Goal: Task Accomplishment & Management: Manage account settings

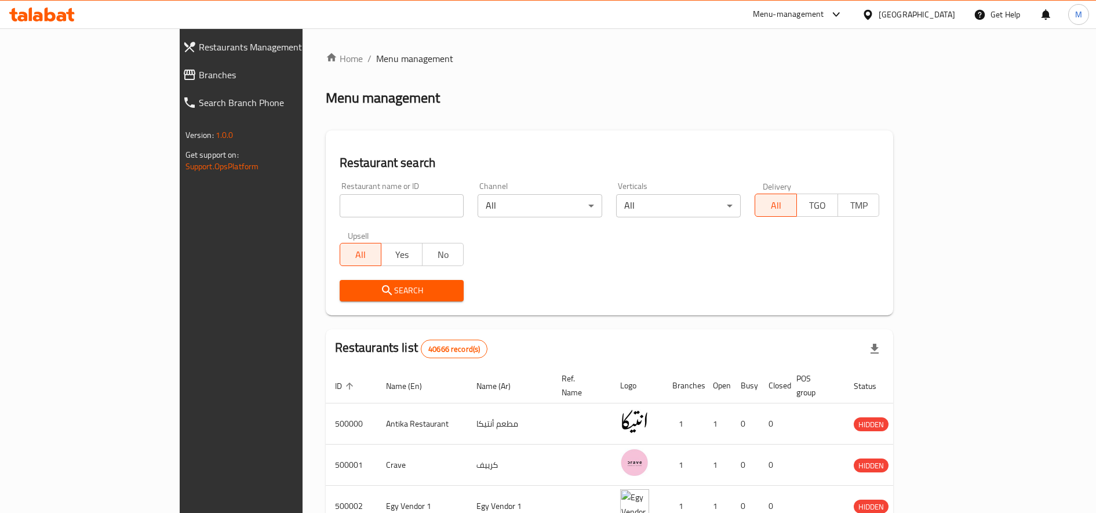
click at [340, 217] on input "search" at bounding box center [402, 205] width 125 height 23
paste input "Admin Procurement"
type input "Admin Procurement"
click at [340, 211] on input "Admin Procurement" at bounding box center [402, 205] width 125 height 23
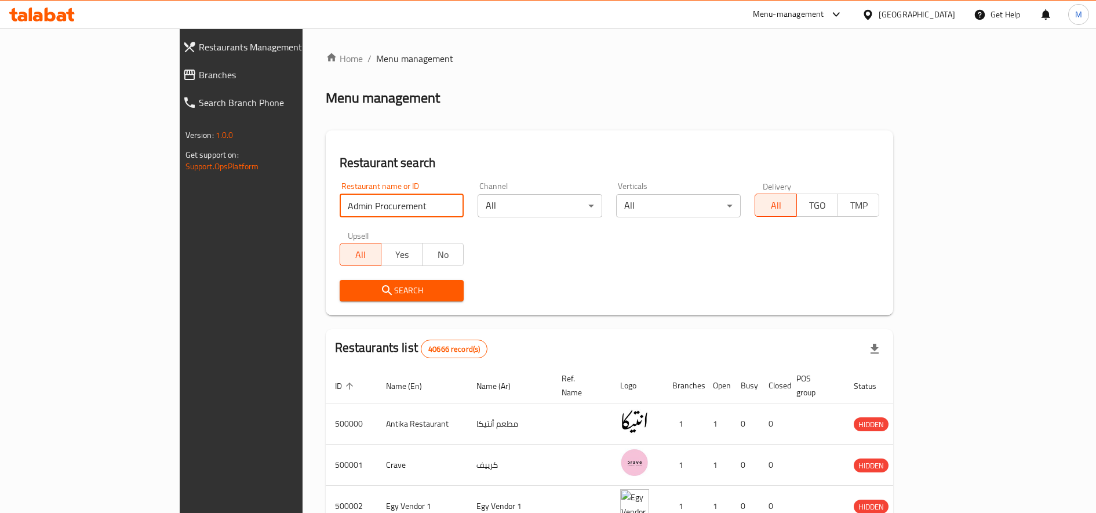
click at [340, 211] on input "Admin Procurement" at bounding box center [402, 205] width 125 height 23
paste input "730020"
click button "Search" at bounding box center [402, 290] width 125 height 21
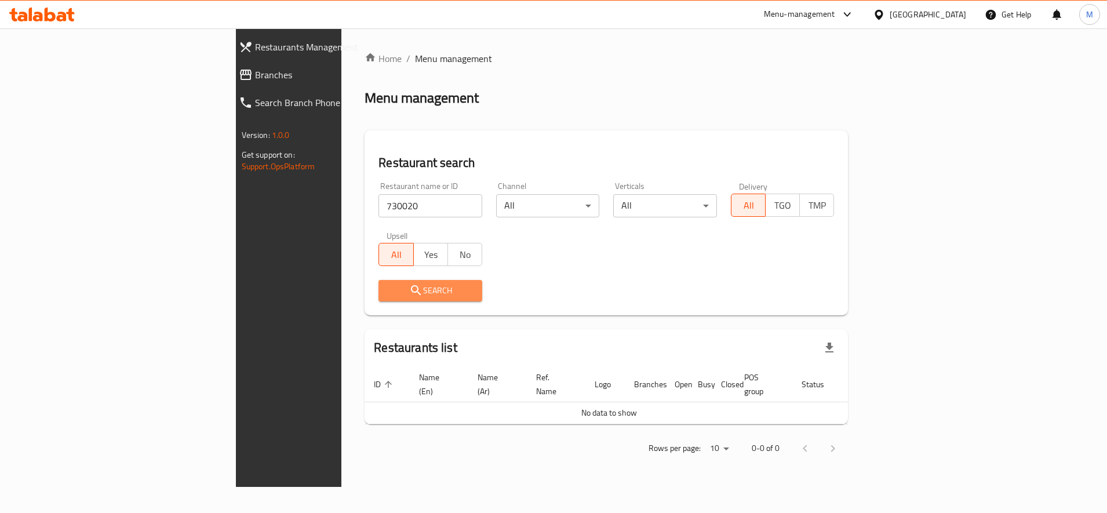
click at [388, 292] on span "Search" at bounding box center [430, 290] width 85 height 14
click at [388, 290] on span "Search" at bounding box center [430, 290] width 85 height 14
click at [379, 207] on input "730020" at bounding box center [431, 205] width 104 height 23
paste input "659203"
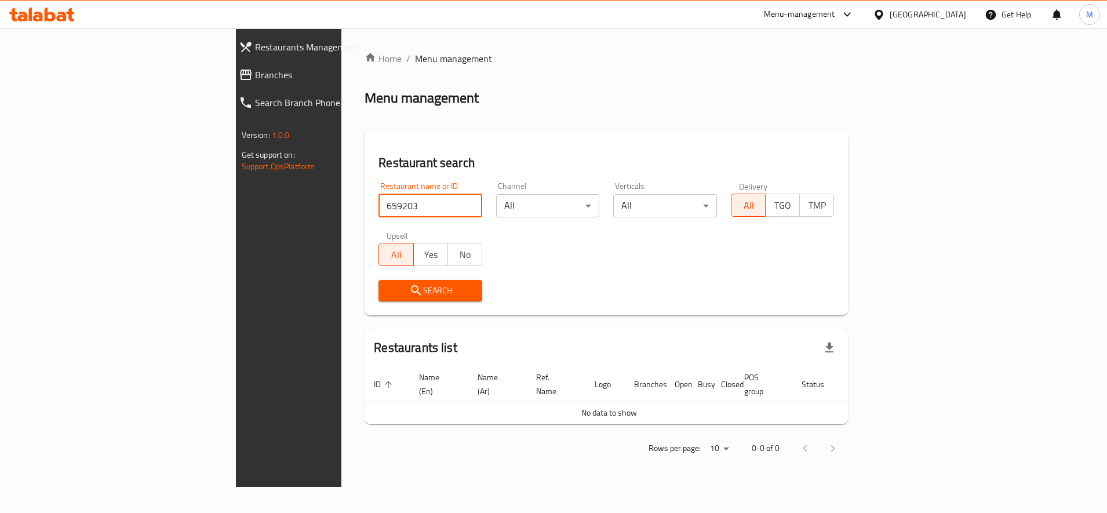
type input "659203"
click button "Search" at bounding box center [431, 290] width 104 height 21
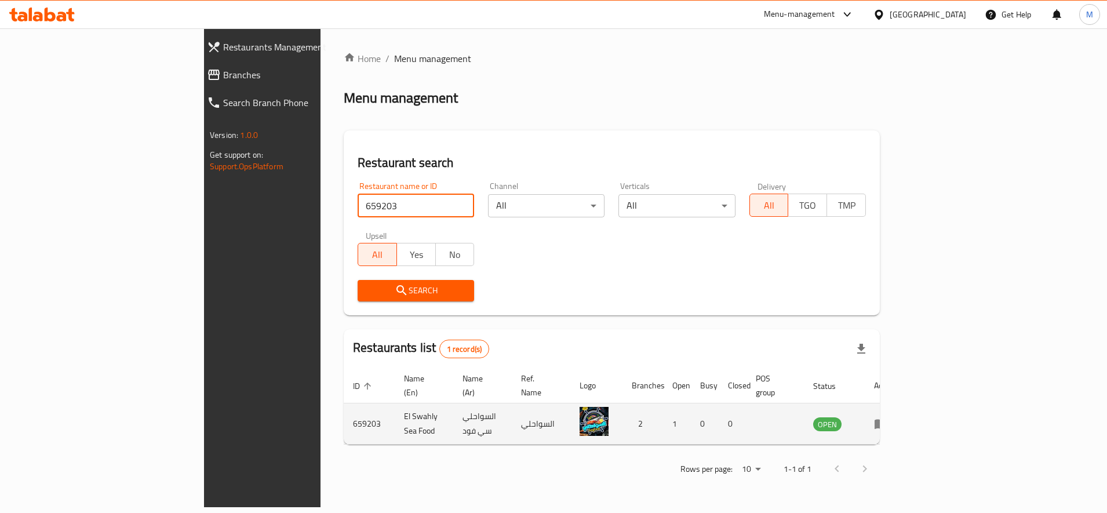
click at [888, 417] on icon "enhanced table" at bounding box center [881, 424] width 14 height 14
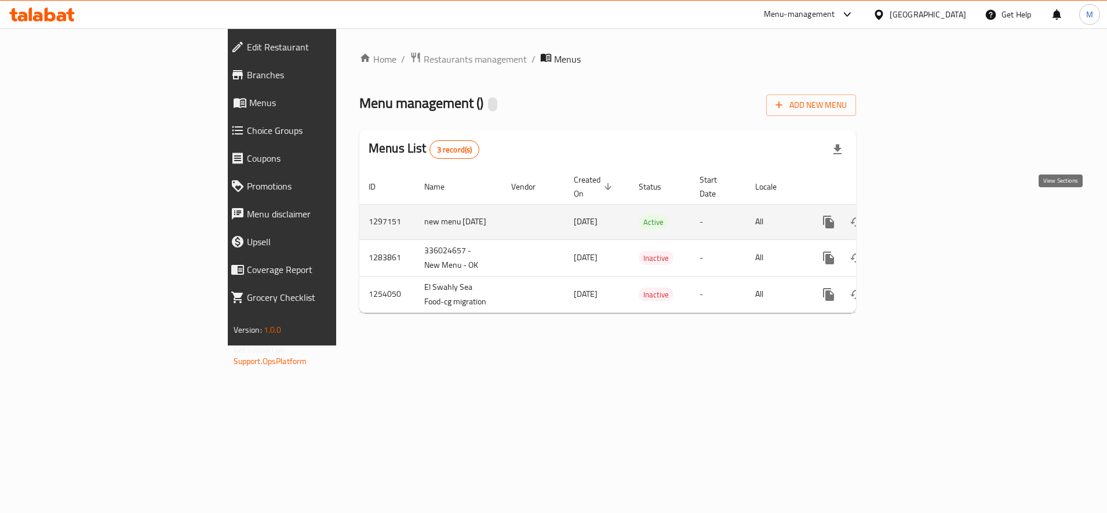
click at [919, 215] on icon "enhanced table" at bounding box center [913, 222] width 14 height 14
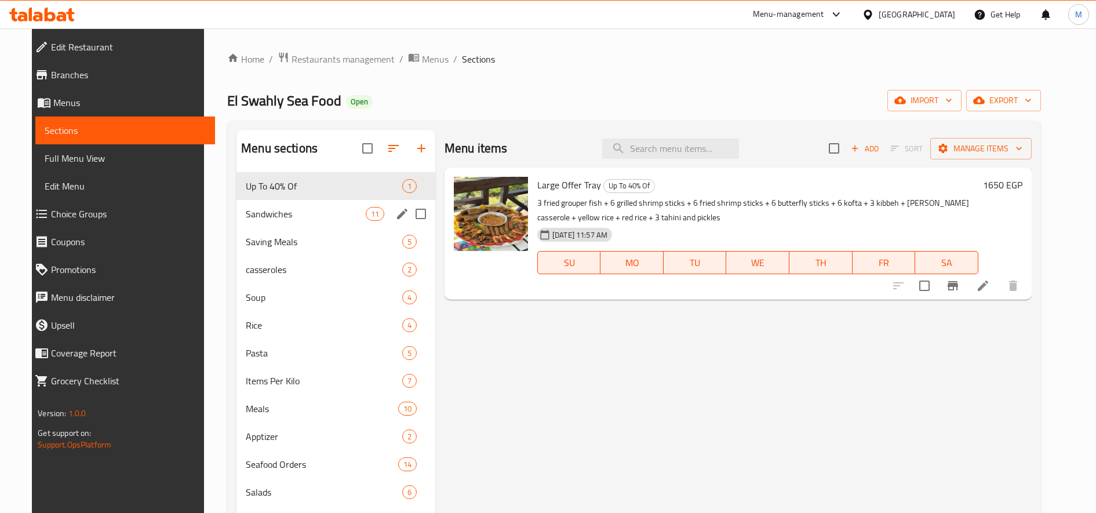
click at [296, 202] on div "Sandwiches 11" at bounding box center [336, 214] width 199 height 28
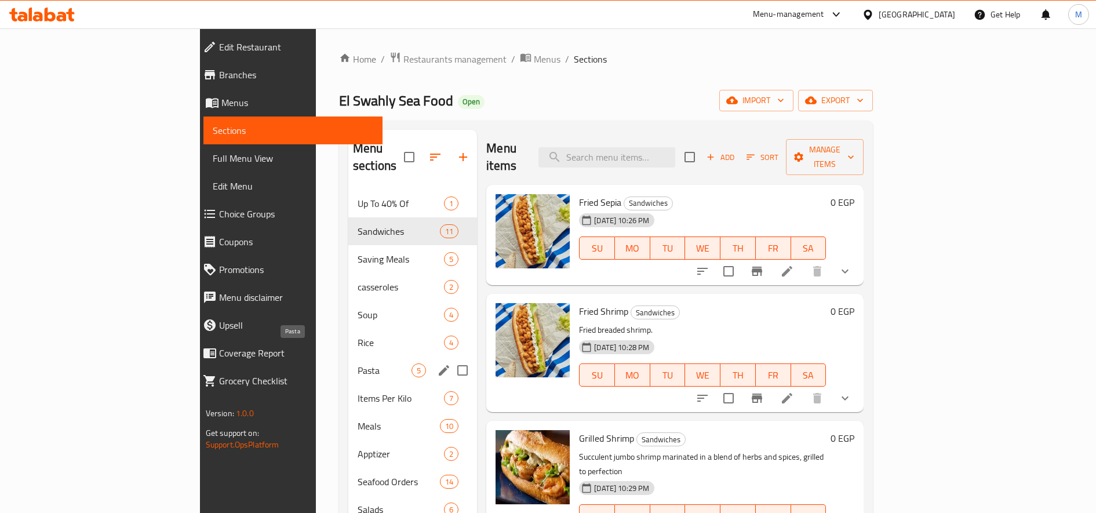
click at [348, 357] on div "Pasta 5" at bounding box center [412, 371] width 129 height 28
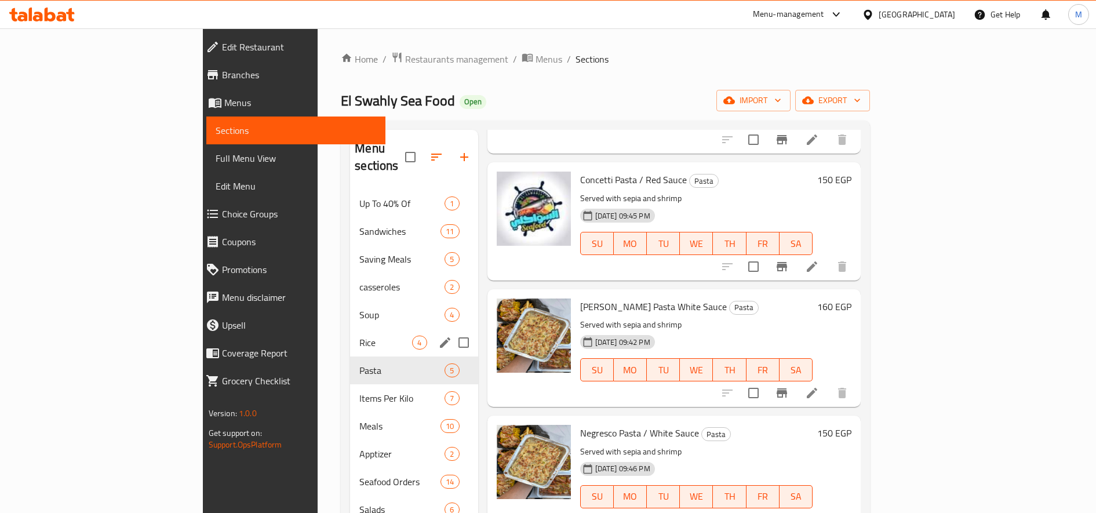
click at [359, 336] on span "Rice" at bounding box center [385, 343] width 53 height 14
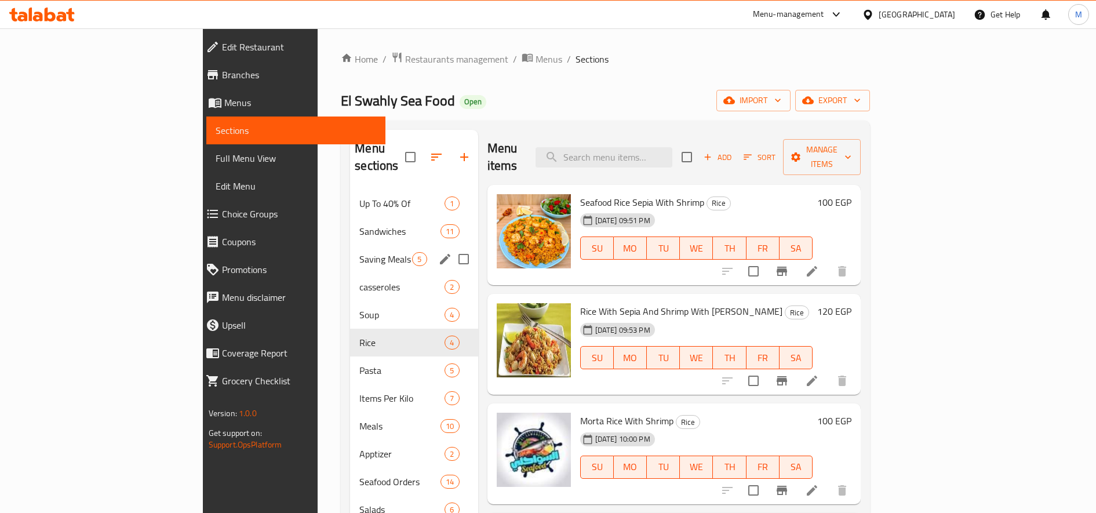
click at [359, 252] on span "Saving Meals" at bounding box center [385, 259] width 53 height 14
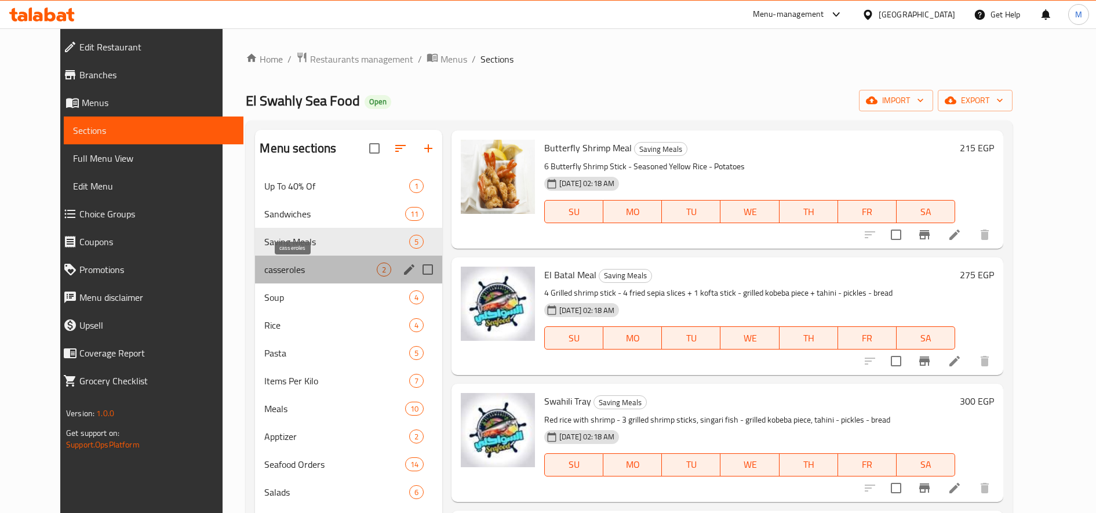
click at [269, 264] on span "casseroles" at bounding box center [320, 270] width 112 height 14
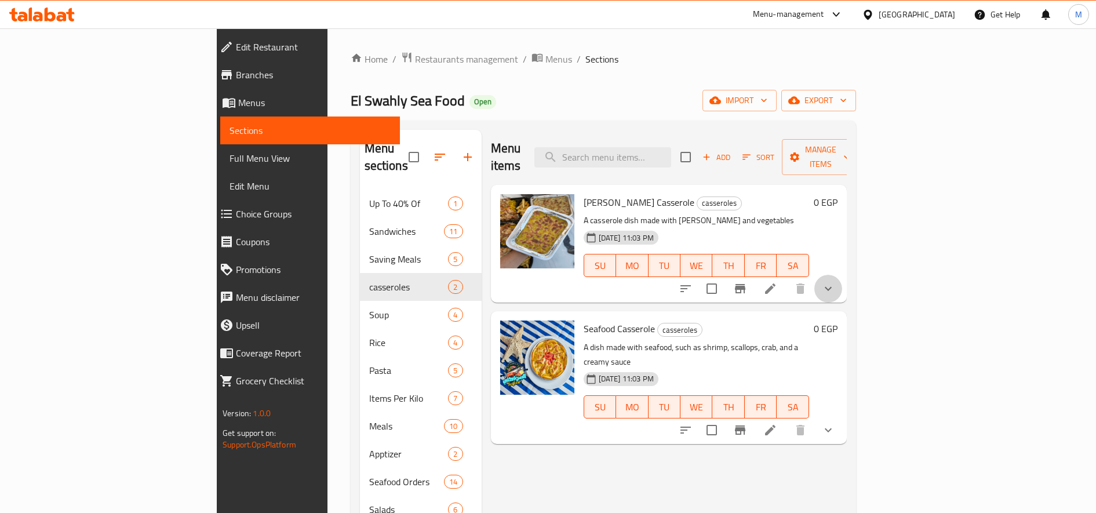
click at [835, 282] on icon "show more" at bounding box center [829, 289] width 14 height 14
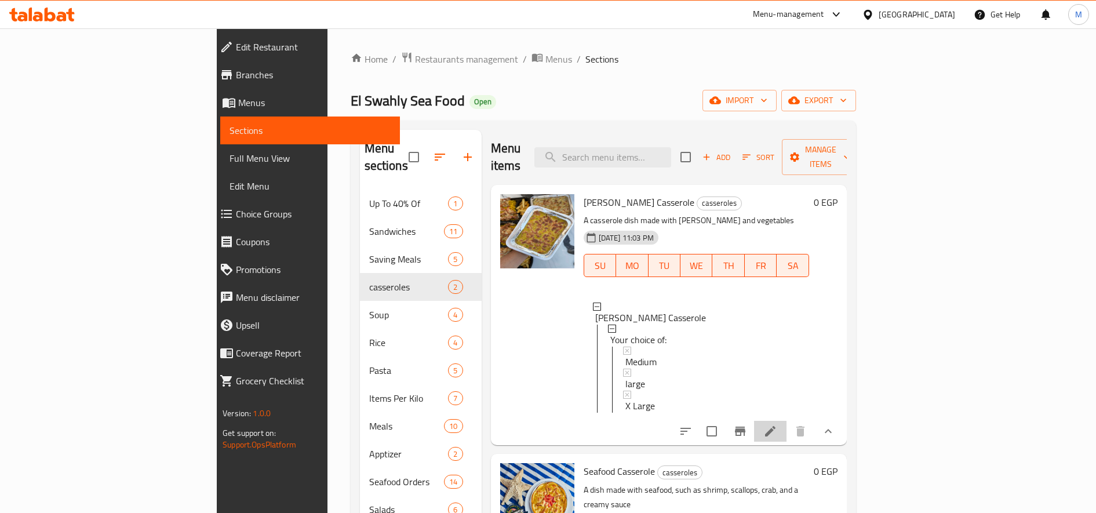
click at [787, 421] on li at bounding box center [770, 431] width 32 height 21
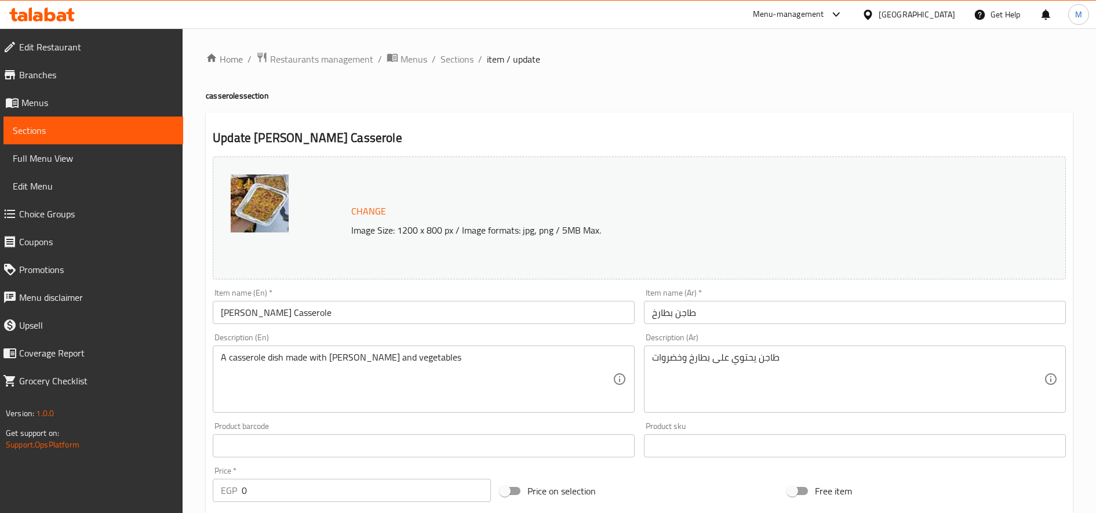
click at [463, 74] on div "Home / Restaurants management / Menus / Sections / item / update casseroles sec…" at bounding box center [639, 462] width 867 height 821
click at [463, 59] on span "Sections" at bounding box center [457, 59] width 33 height 14
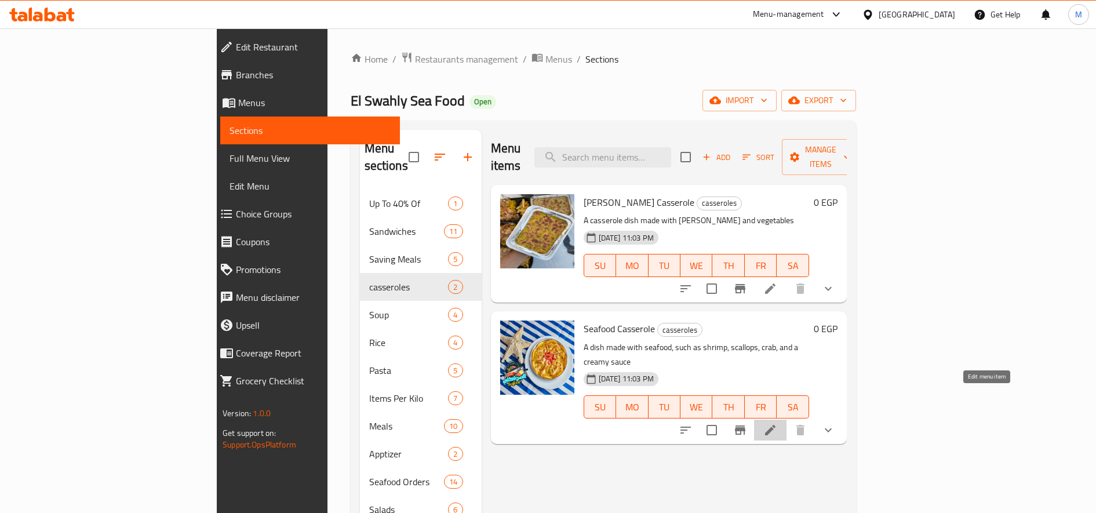
click at [777, 423] on icon at bounding box center [771, 430] width 14 height 14
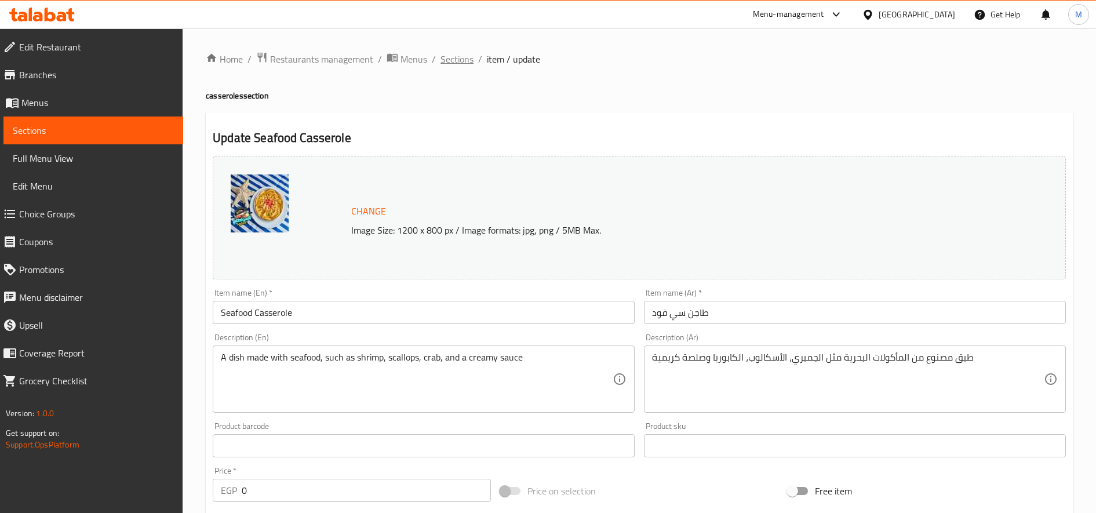
click at [442, 55] on span "Sections" at bounding box center [457, 59] width 33 height 14
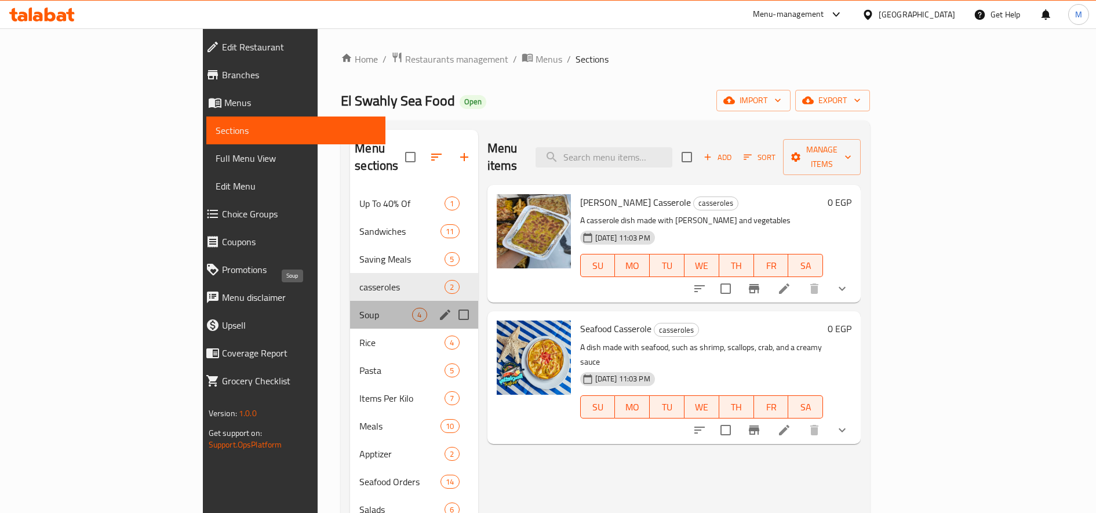
click at [359, 308] on span "Soup" at bounding box center [385, 315] width 53 height 14
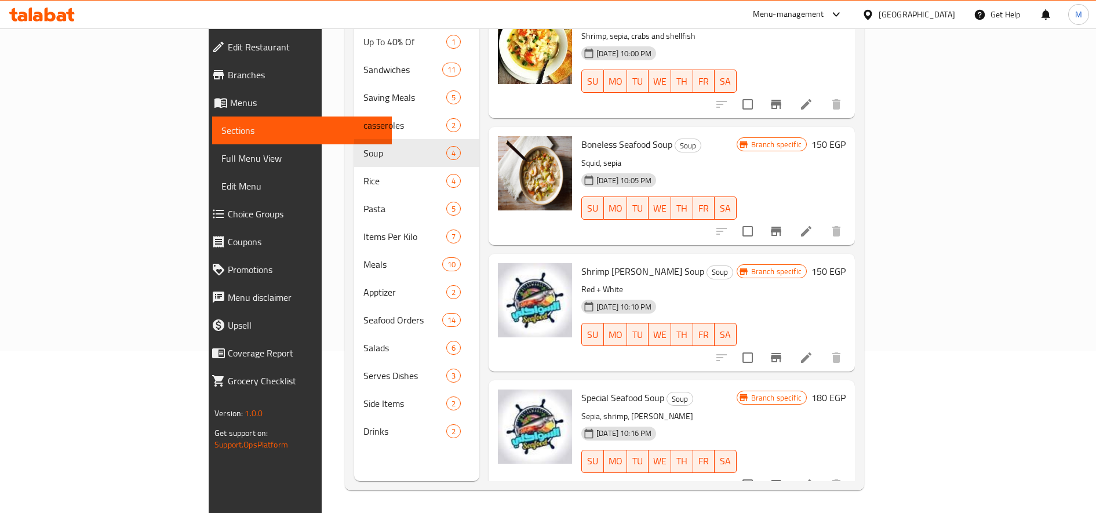
scroll to position [162, 0]
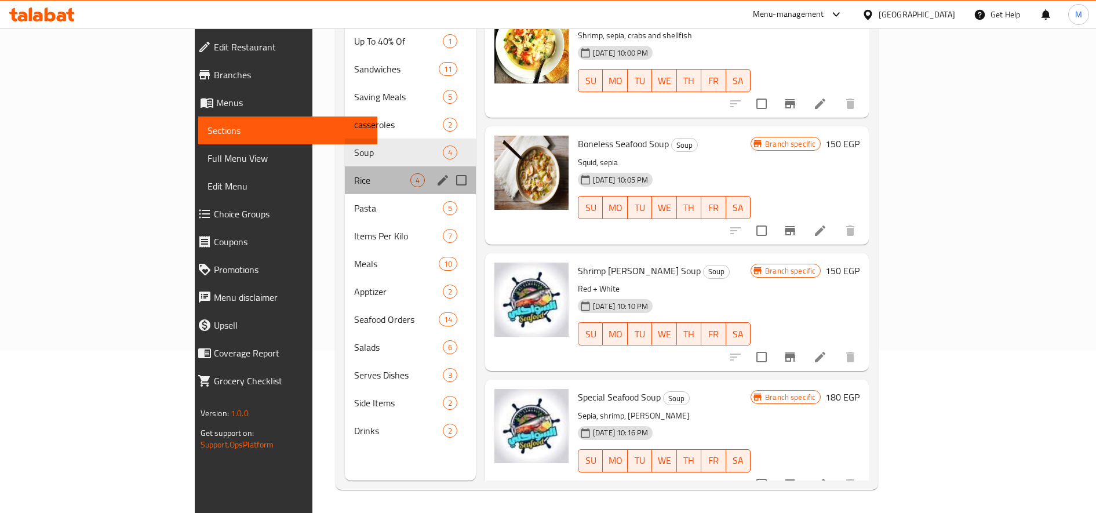
click at [345, 175] on div "Rice 4" at bounding box center [410, 180] width 131 height 28
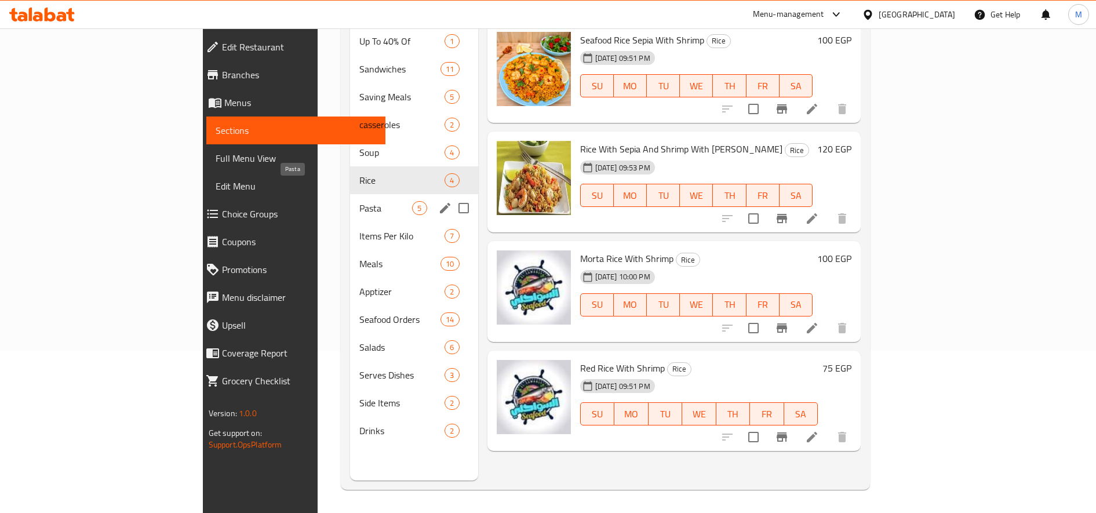
click at [359, 201] on span "Pasta" at bounding box center [385, 208] width 53 height 14
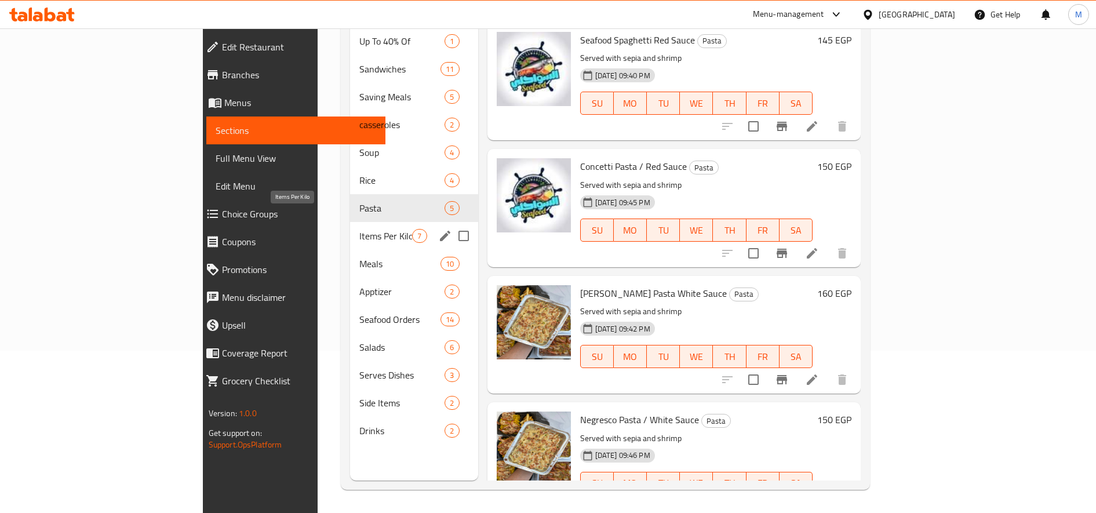
click at [359, 229] on span "Items Per Kilo" at bounding box center [385, 236] width 53 height 14
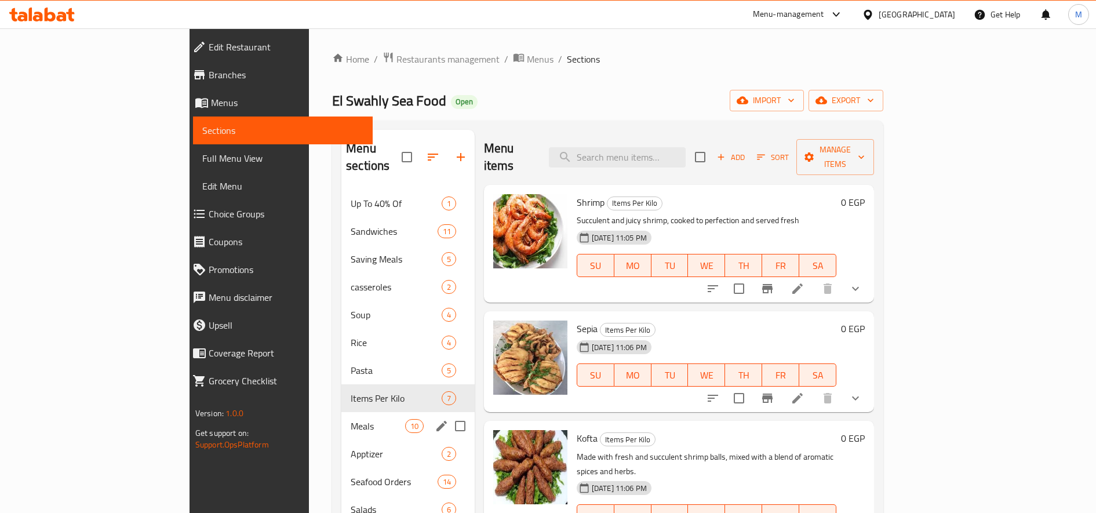
click at [351, 419] on span "Meals" at bounding box center [378, 426] width 54 height 14
